Goal: Task Accomplishment & Management: Use online tool/utility

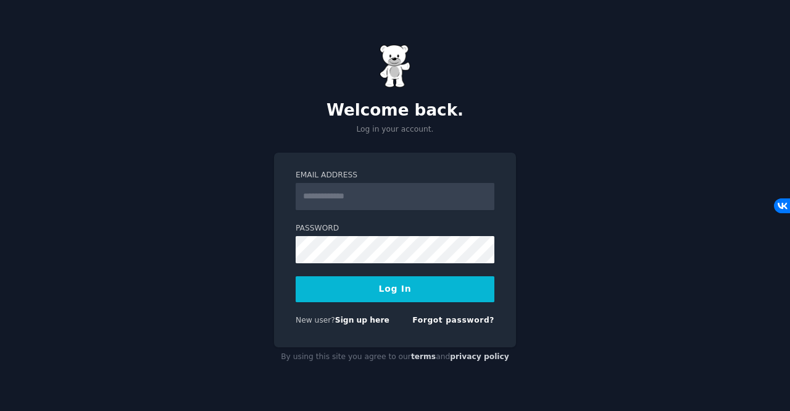
click at [394, 196] on input "Email Address" at bounding box center [395, 196] width 199 height 27
type input "**********"
click at [407, 281] on button "Log In" at bounding box center [395, 289] width 199 height 26
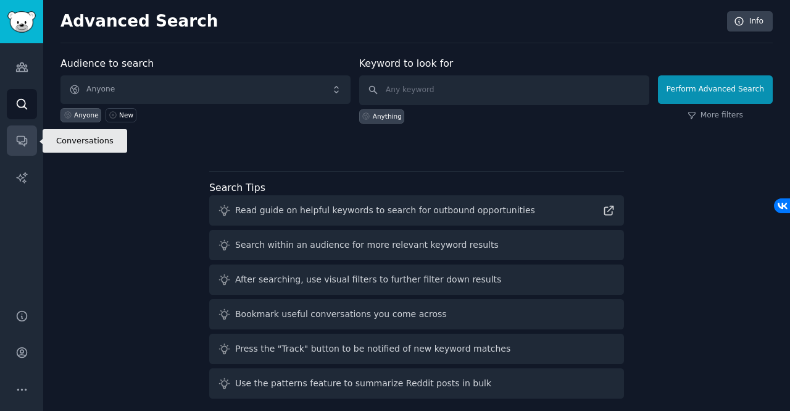
click at [24, 140] on icon "Sidebar" at bounding box center [22, 141] width 10 height 10
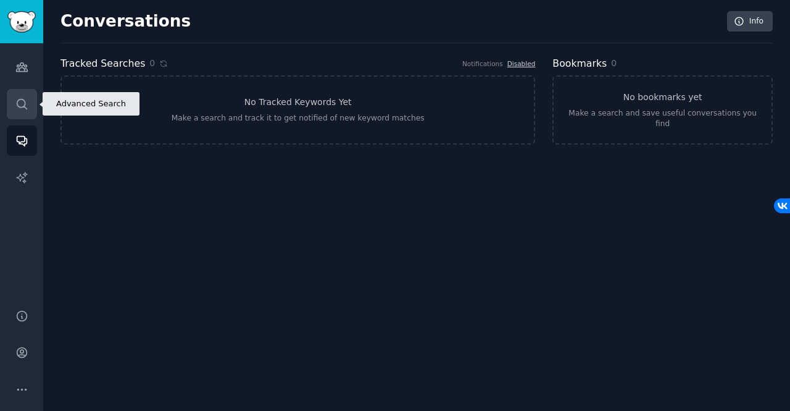
click at [14, 116] on link "Search" at bounding box center [22, 104] width 30 height 30
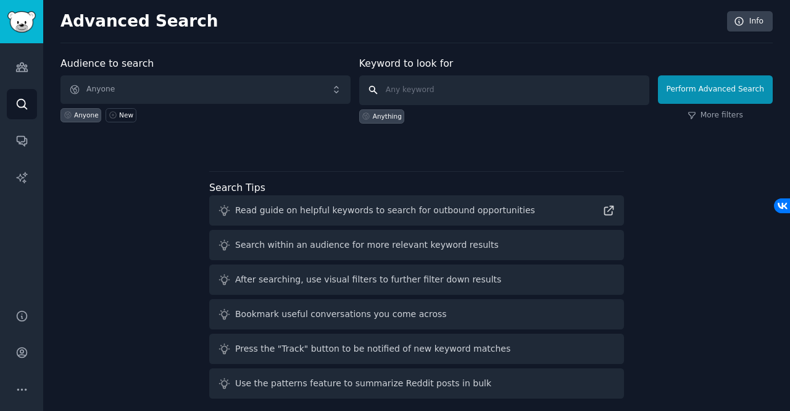
click at [540, 97] on input "text" at bounding box center [504, 90] width 290 height 30
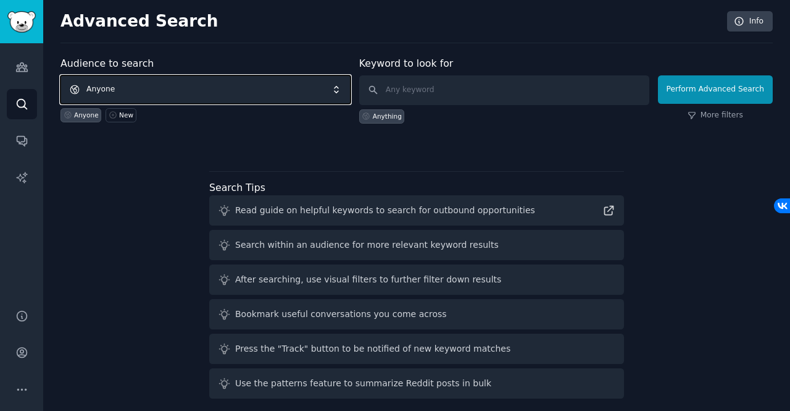
click at [248, 90] on span "Anyone" at bounding box center [206, 89] width 290 height 28
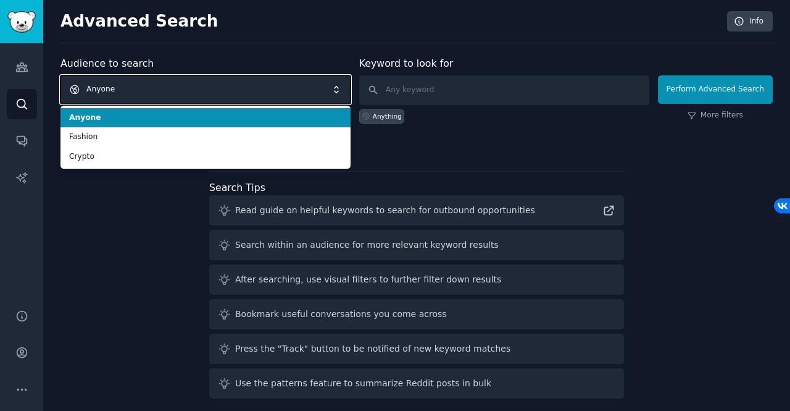
click at [248, 90] on span "Anyone" at bounding box center [206, 89] width 290 height 28
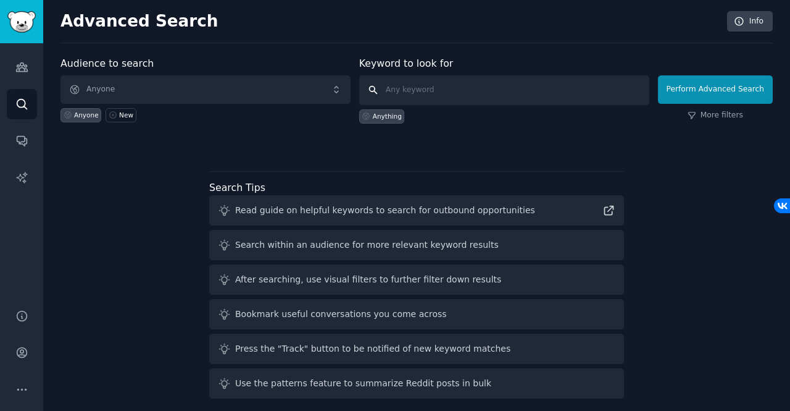
click at [411, 93] on input "text" at bounding box center [504, 90] width 290 height 30
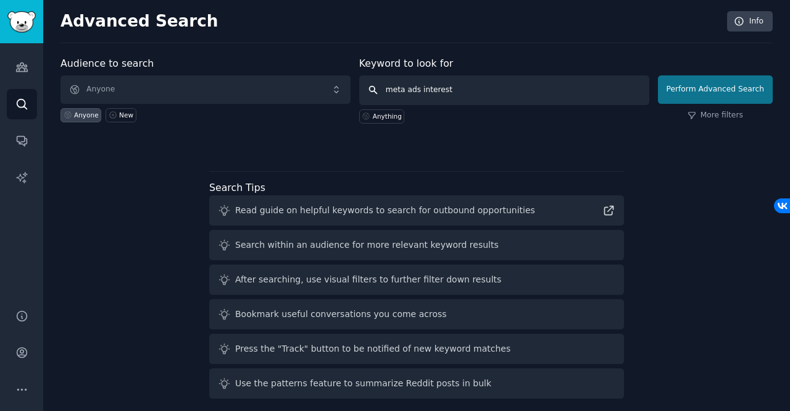
type input "meta ads interest"
click at [694, 89] on button "Perform Advanced Search" at bounding box center [715, 89] width 115 height 28
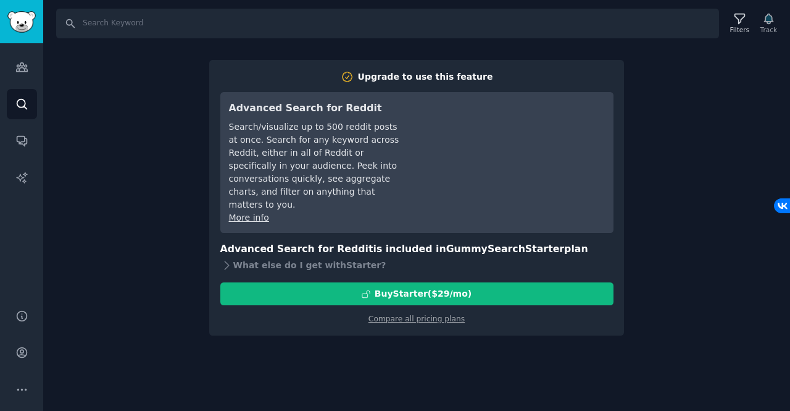
click at [336, 366] on div "Search Filters Track Upgrade to use this feature Advanced Search for Reddit Sea…" at bounding box center [416, 205] width 747 height 411
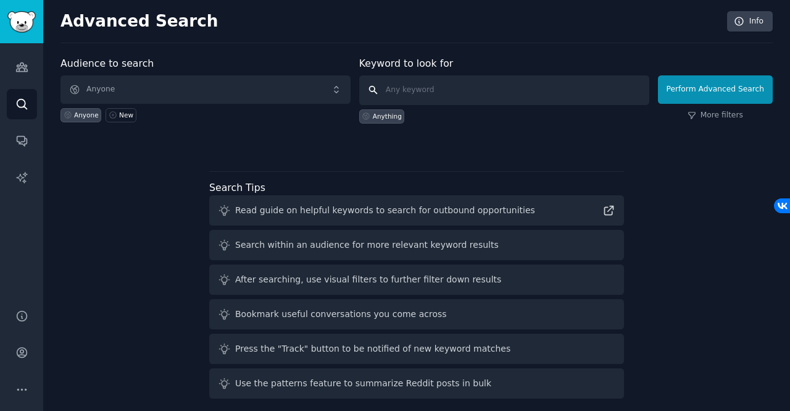
click at [460, 90] on input "text" at bounding box center [504, 90] width 290 height 30
type input "m"
type input "meta interest ads"
click button "Perform Advanced Search" at bounding box center [715, 89] width 115 height 28
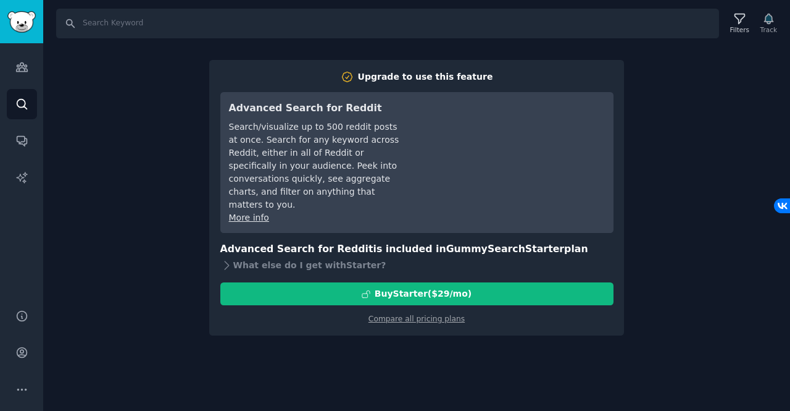
click at [177, 219] on div "Search Filters Track Upgrade to use this feature Advanced Search for Reddit Sea…" at bounding box center [416, 205] width 747 height 411
click at [101, 19] on input "Search" at bounding box center [387, 24] width 663 height 30
type input "meta interest ads"
click at [171, 137] on div "Search Filters Track Upgrade to use this feature Advanced Search for Reddit Sea…" at bounding box center [416, 205] width 747 height 411
click at [348, 257] on div "What else do I get with Starter ?" at bounding box center [416, 264] width 393 height 17
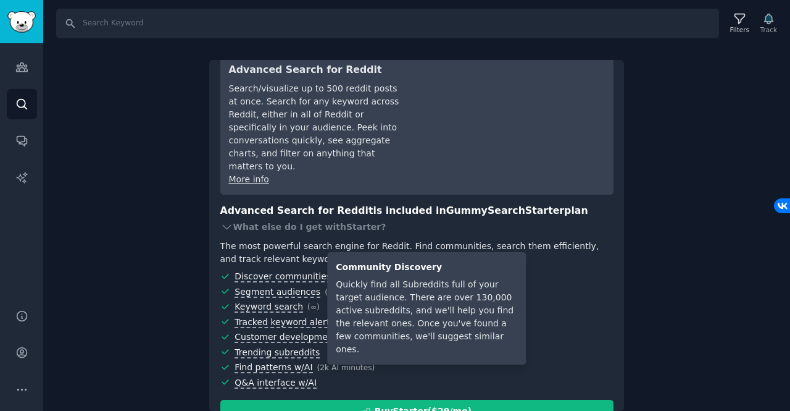
scroll to position [40, 0]
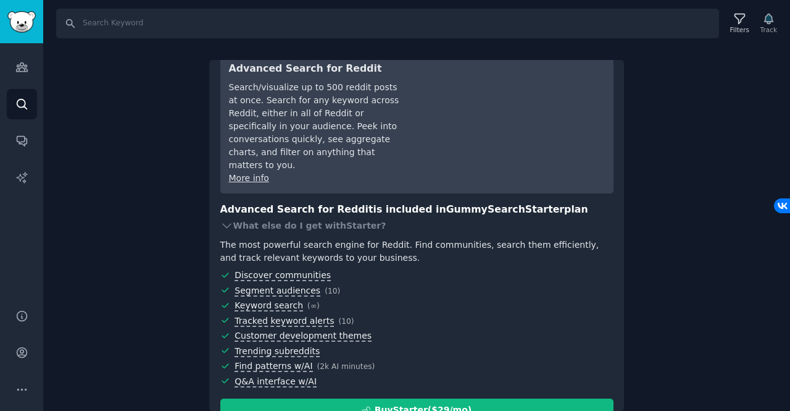
click at [131, 220] on div "Search Filters Track Upgrade to use this feature Advanced Search for Reddit Sea…" at bounding box center [416, 205] width 747 height 411
click at [25, 55] on link "Audiences" at bounding box center [22, 67] width 30 height 30
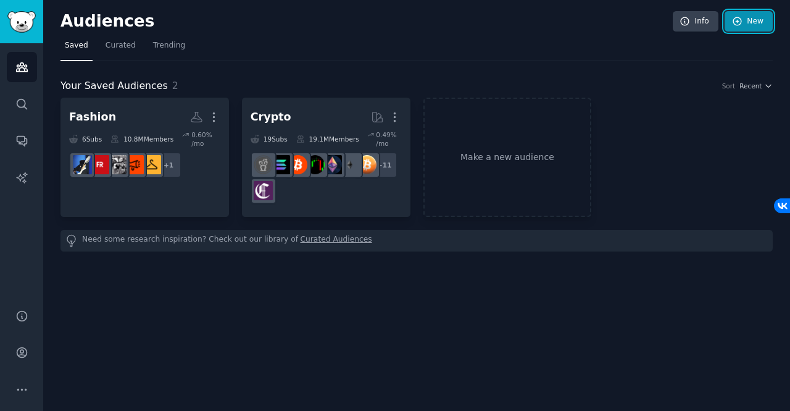
click at [745, 20] on link "New" at bounding box center [749, 21] width 48 height 21
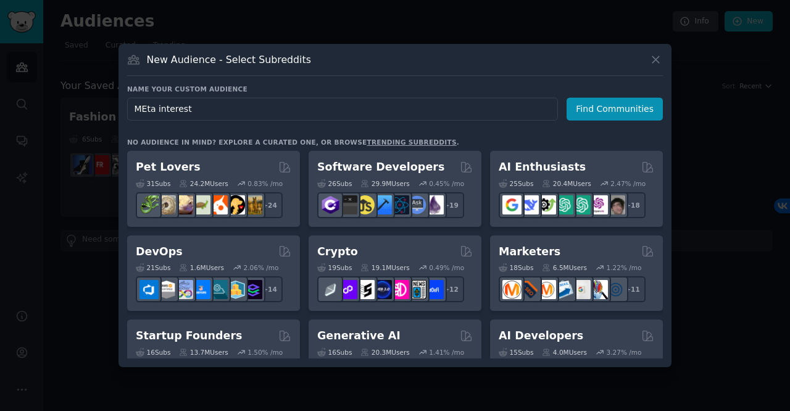
type input "MEta interest"
